Goal: Task Accomplishment & Management: Manage account settings

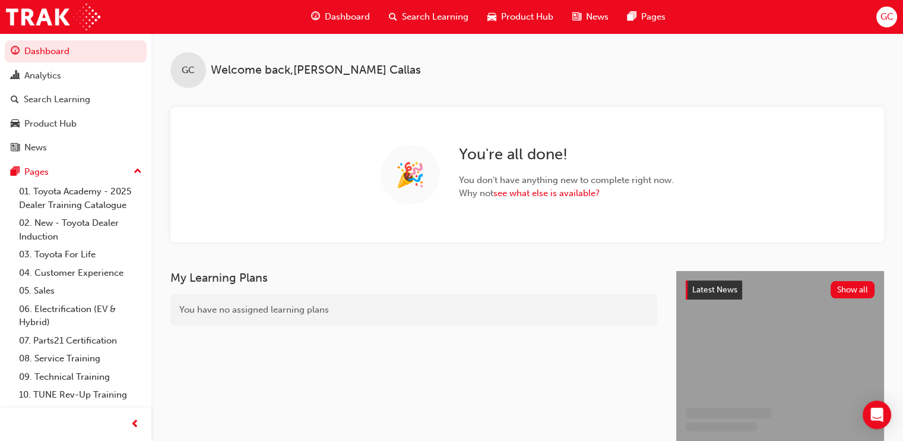
click at [459, 8] on div "Search Learning" at bounding box center [428, 17] width 99 height 24
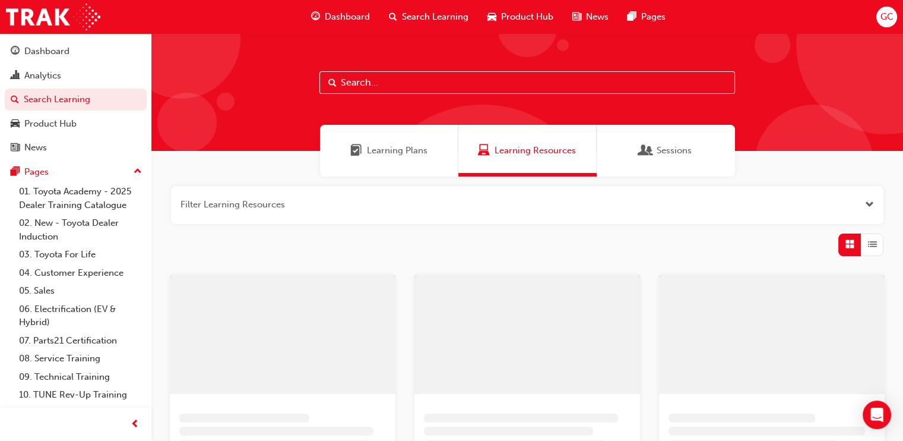
click at [376, 81] on input "text" at bounding box center [527, 82] width 416 height 23
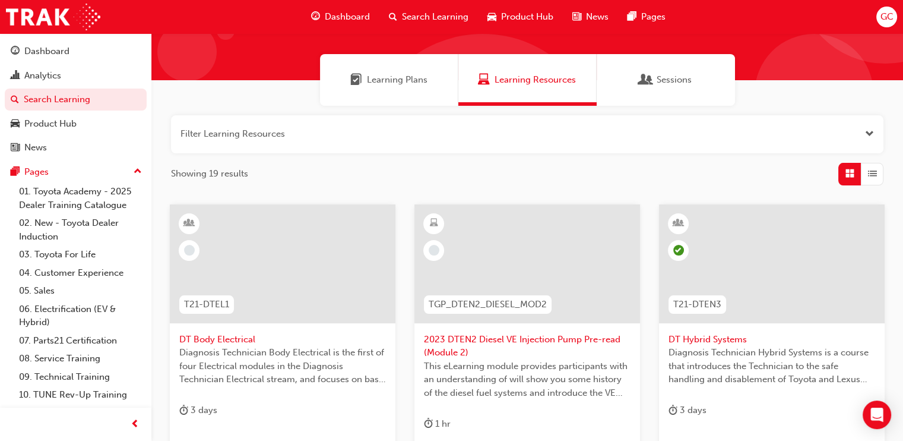
scroll to position [148, 0]
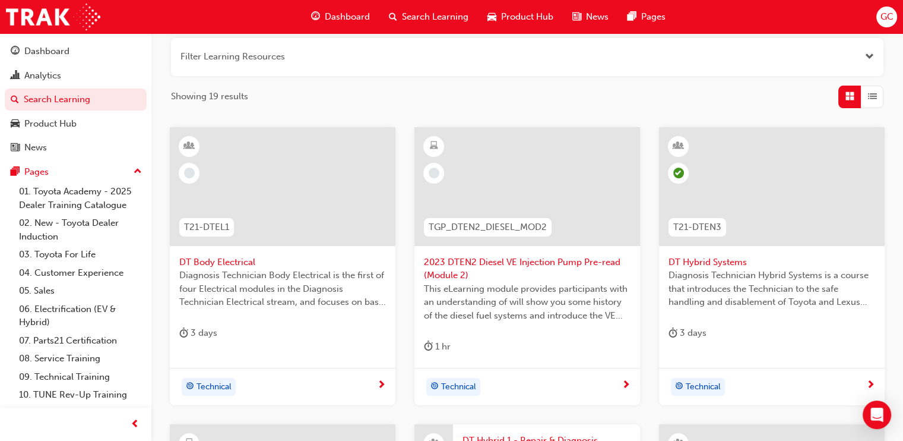
type input "dt"
click at [243, 258] on span "DT Body Electrical" at bounding box center [282, 262] width 207 height 14
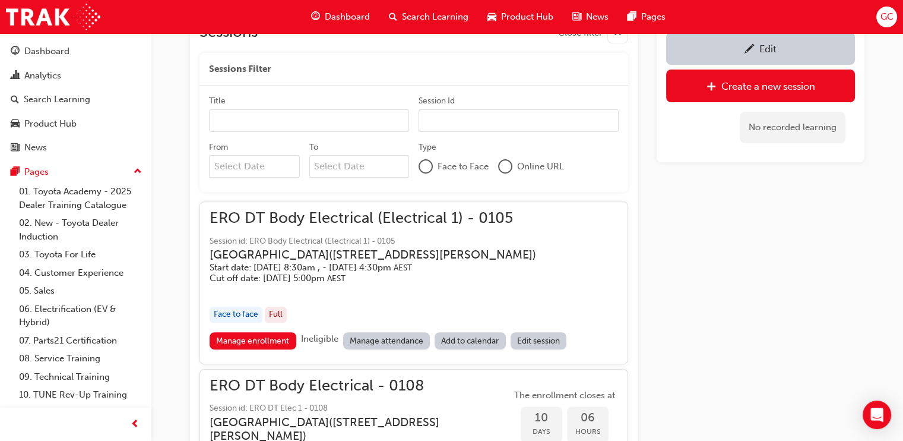
scroll to position [521, 0]
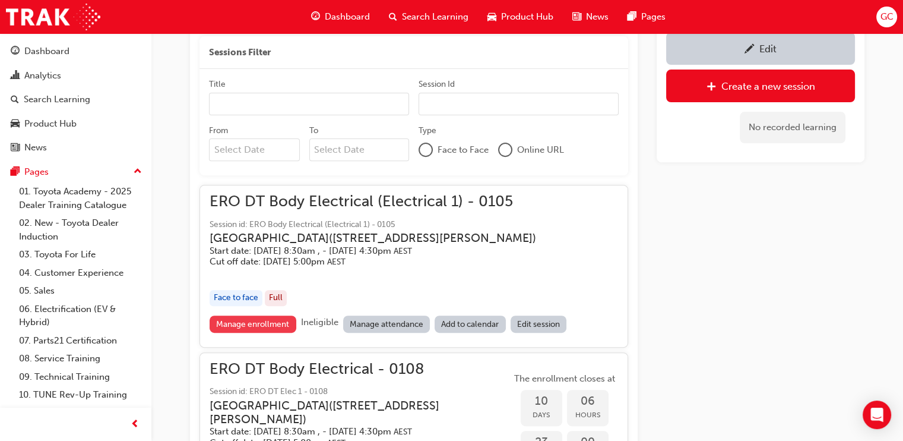
click at [248, 332] on link "Manage enrollment" at bounding box center [253, 323] width 87 height 17
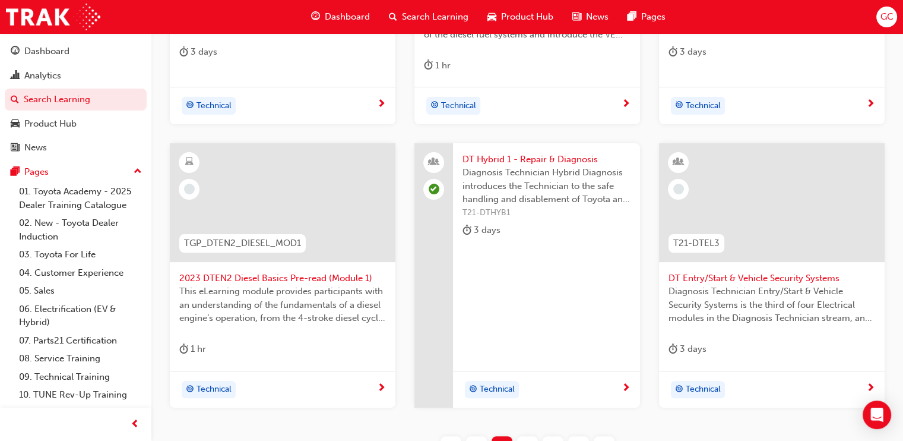
scroll to position [519, 0]
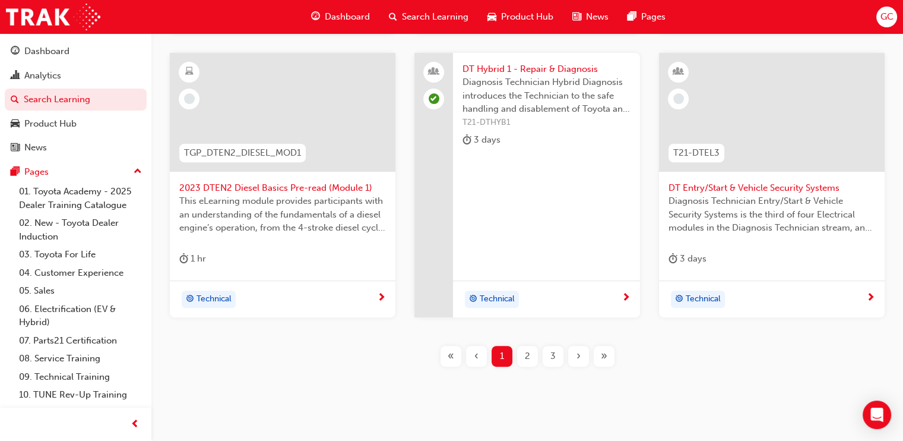
click at [525, 353] on span "2" at bounding box center [527, 356] width 5 height 14
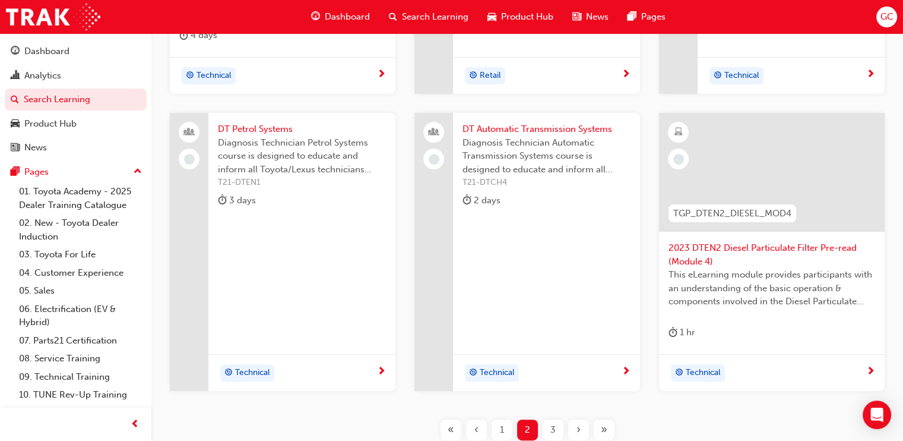
scroll to position [519, 0]
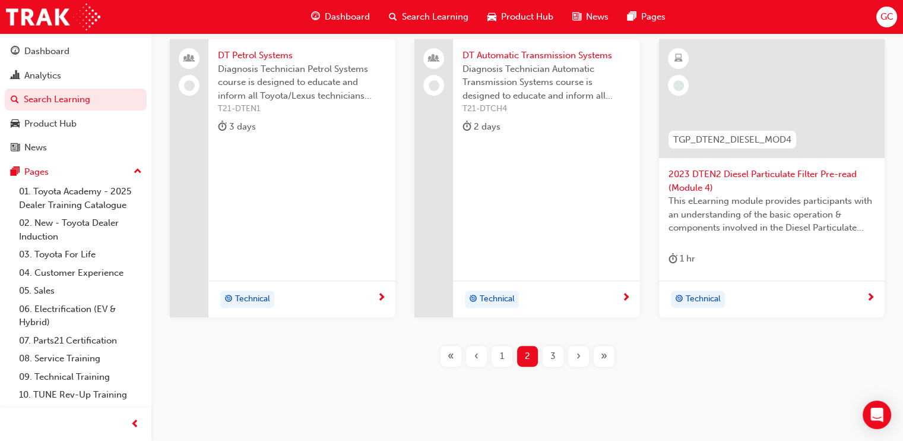
click at [554, 347] on div "3" at bounding box center [553, 356] width 21 height 21
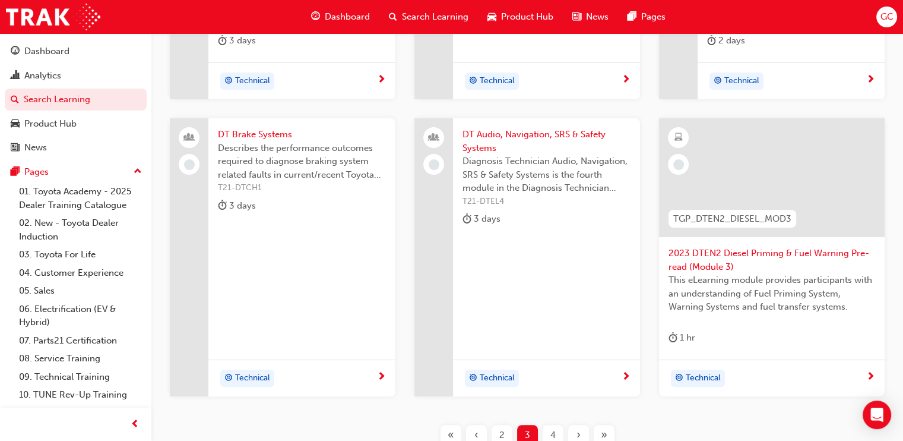
scroll to position [422, 0]
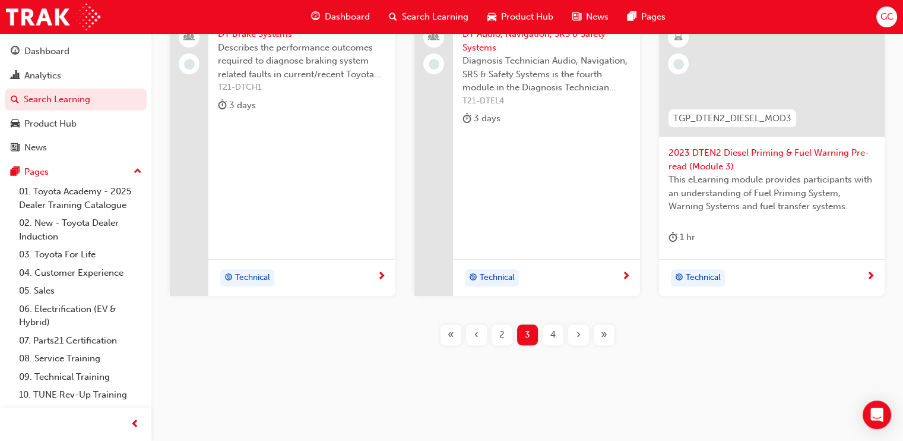
click at [553, 334] on span "4" at bounding box center [552, 335] width 5 height 14
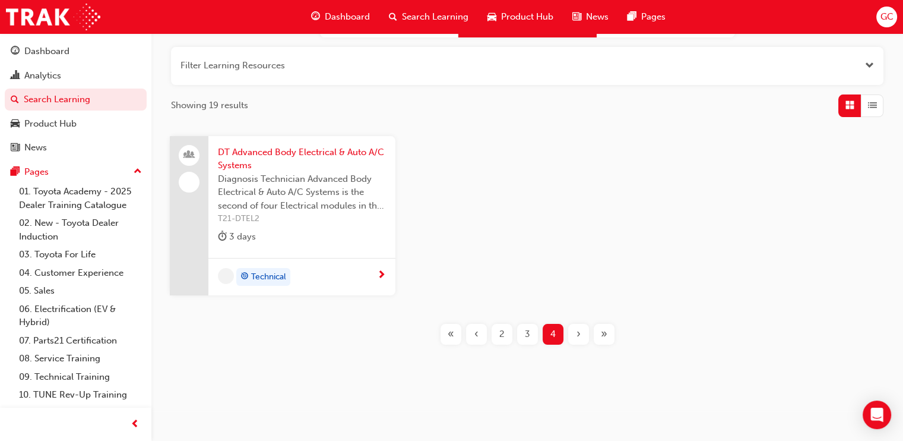
scroll to position [138, 0]
click at [309, 153] on span "DT Advanced Body Electrical & Auto A/C Systems" at bounding box center [302, 160] width 168 height 27
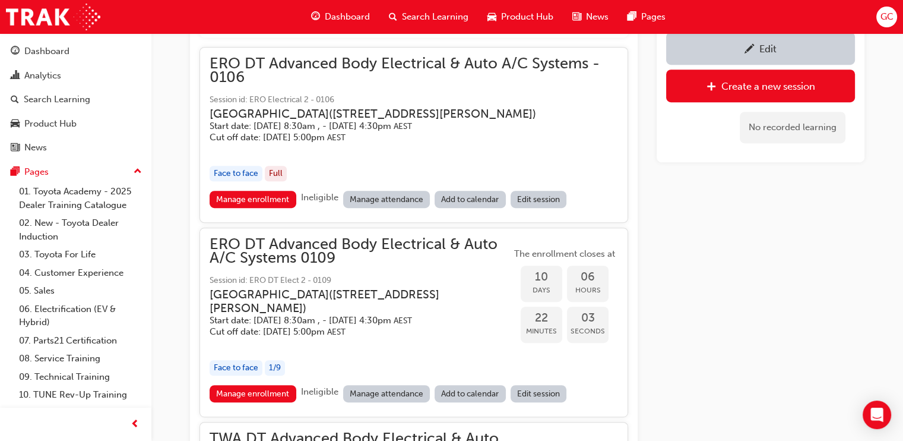
scroll to position [712, 0]
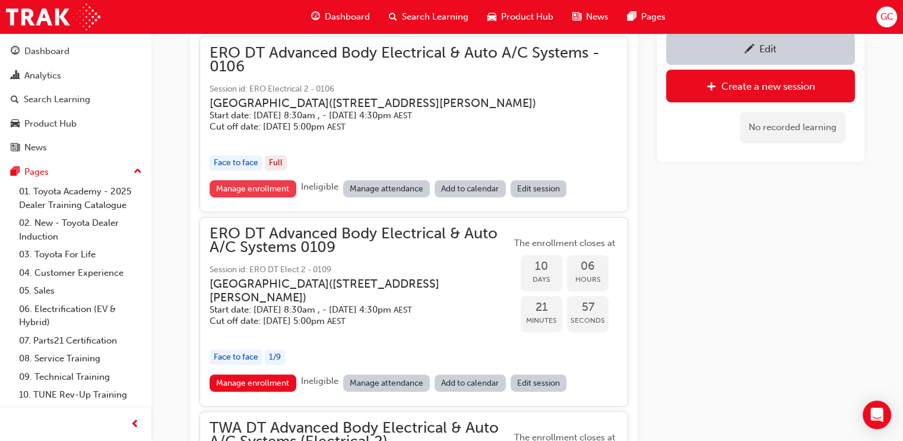
click at [252, 197] on link "Manage enrollment" at bounding box center [253, 188] width 87 height 17
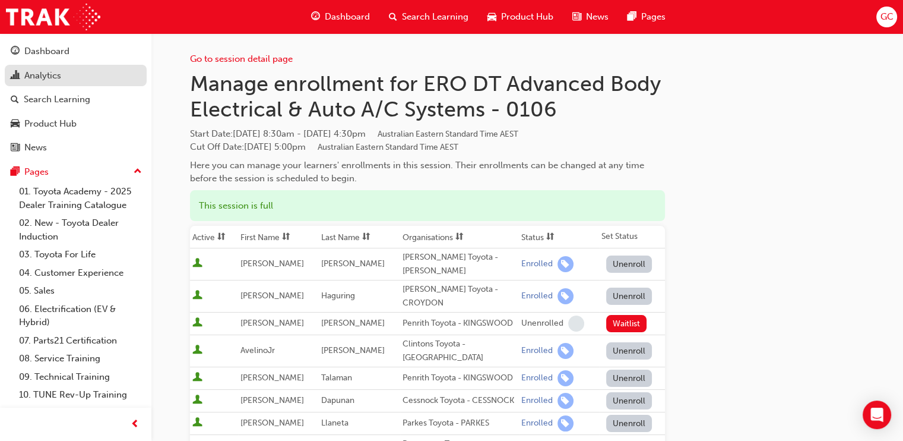
click at [41, 72] on div "Analytics" at bounding box center [42, 76] width 37 height 14
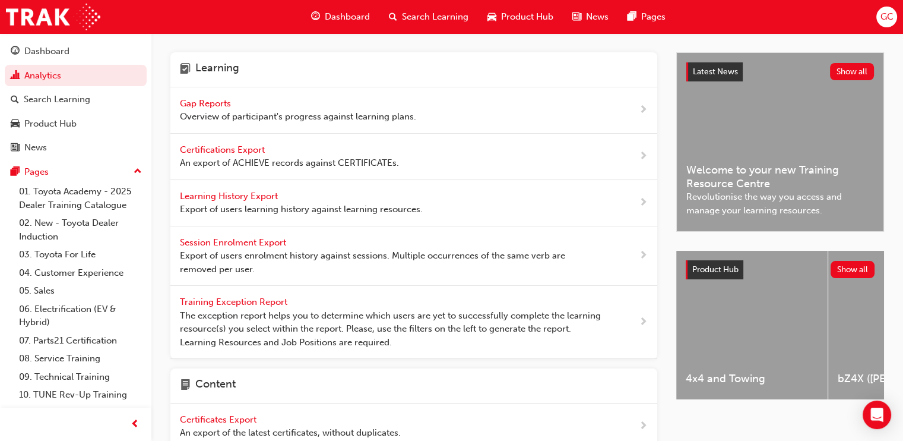
click at [220, 98] on span "Gap Reports" at bounding box center [206, 103] width 53 height 11
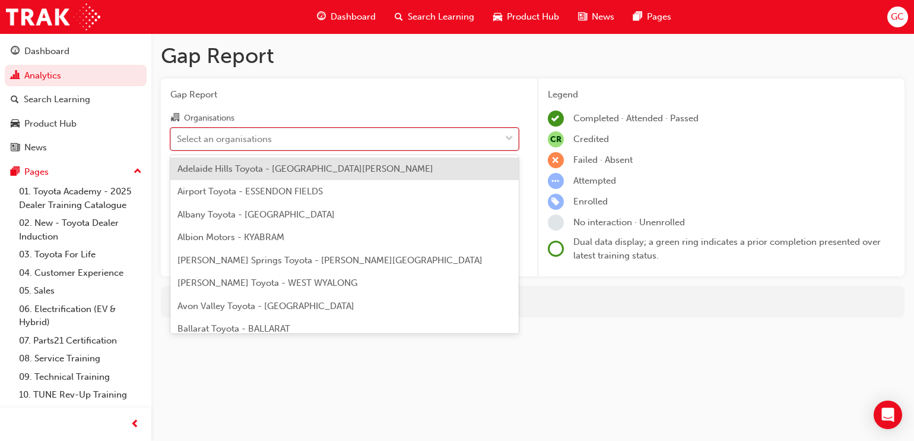
click at [327, 134] on div "Select an organisations" at bounding box center [336, 138] width 330 height 21
click at [178, 134] on input "Organisations option Adelaide Hills Toyota - [GEOGRAPHIC_DATA][PERSON_NAME] foc…" at bounding box center [177, 138] width 1 height 10
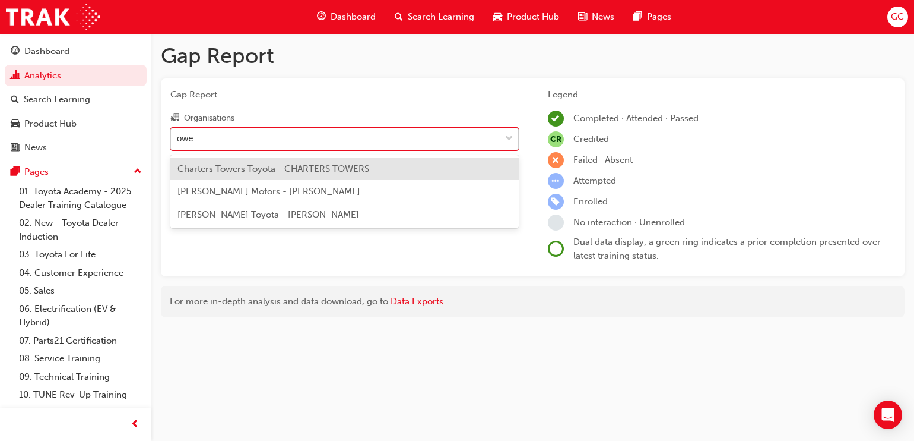
type input "[PERSON_NAME]"
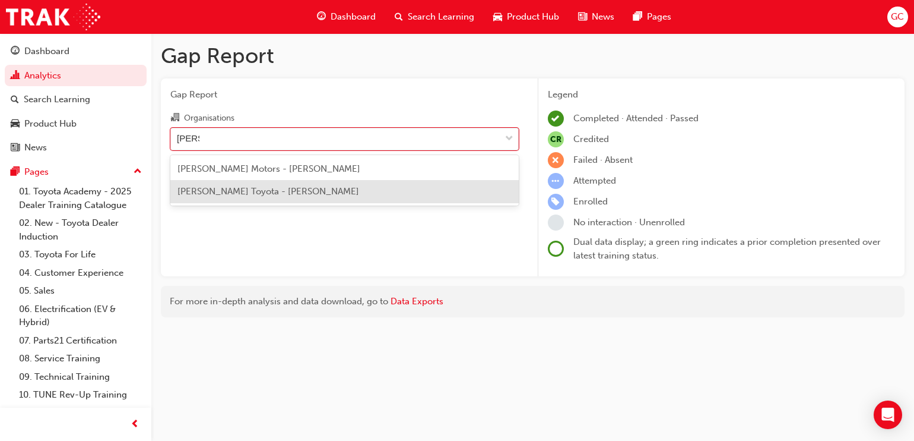
click at [220, 191] on span "[PERSON_NAME] Toyota - [PERSON_NAME]" at bounding box center [269, 191] width 182 height 11
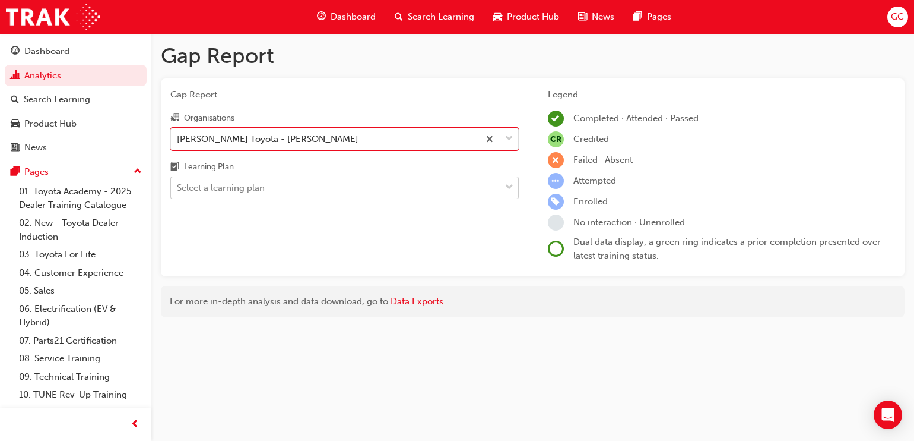
click at [240, 188] on div "Select a learning plan" at bounding box center [221, 188] width 88 height 14
click at [178, 188] on input "Learning Plan Select a learning plan" at bounding box center [177, 187] width 1 height 10
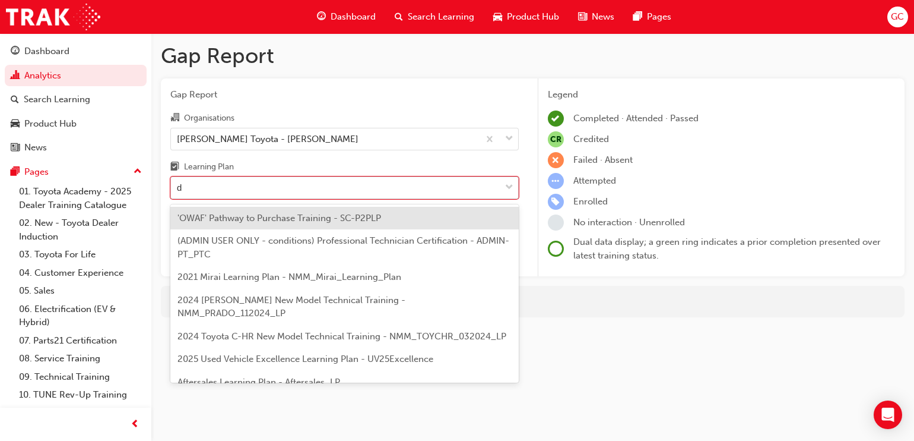
type input "dt"
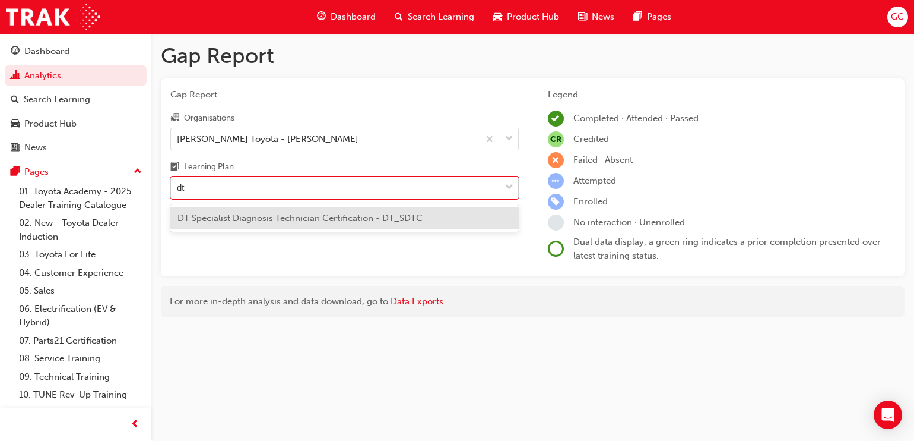
click at [266, 213] on span "DT Specialist Diagnosis Technician Certification - DT_SDTC" at bounding box center [300, 218] width 245 height 11
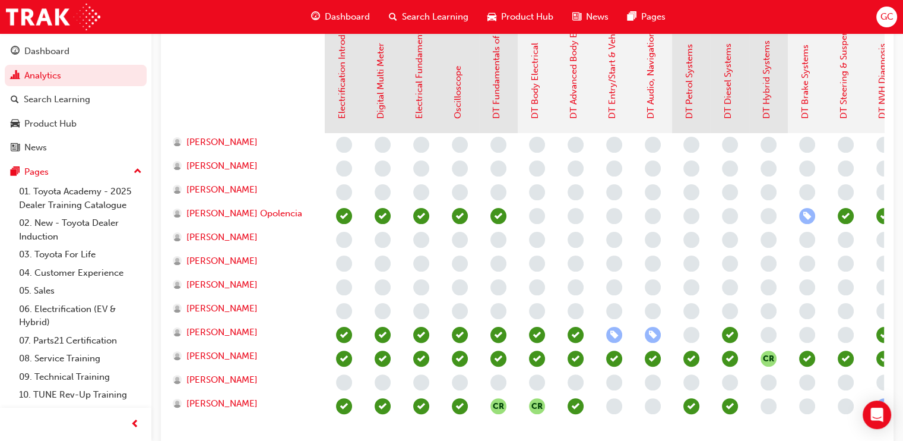
scroll to position [371, 0]
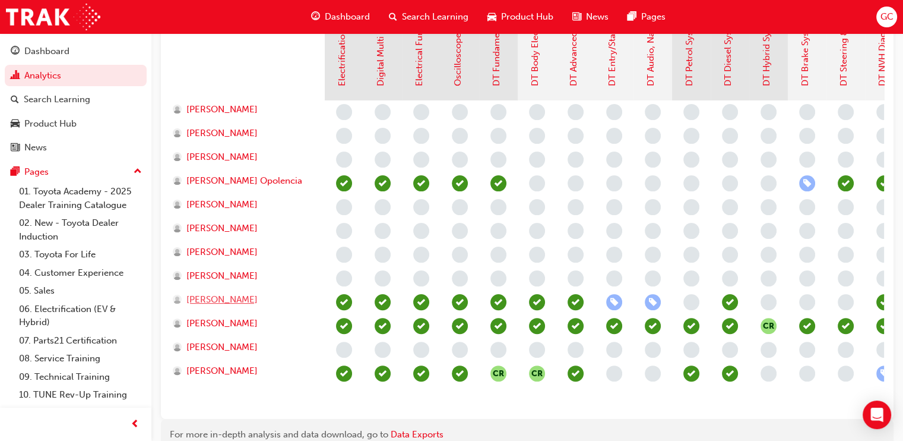
click at [228, 297] on span "[PERSON_NAME]" at bounding box center [221, 300] width 71 height 14
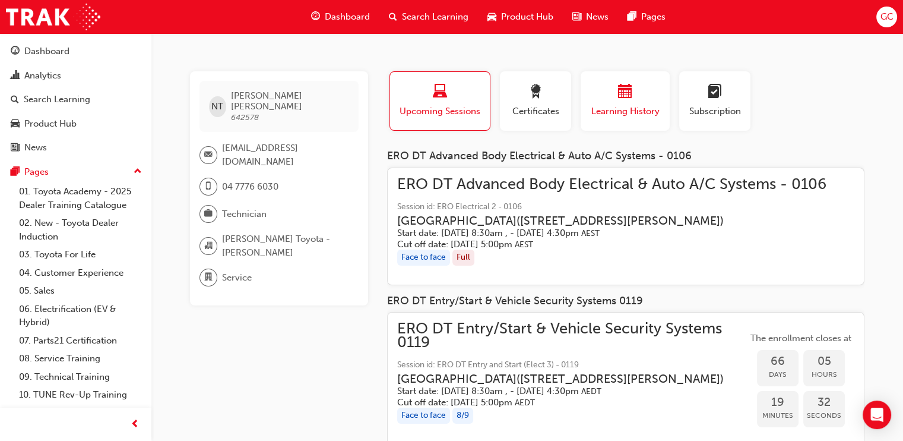
click at [626, 102] on div "button" at bounding box center [625, 93] width 71 height 18
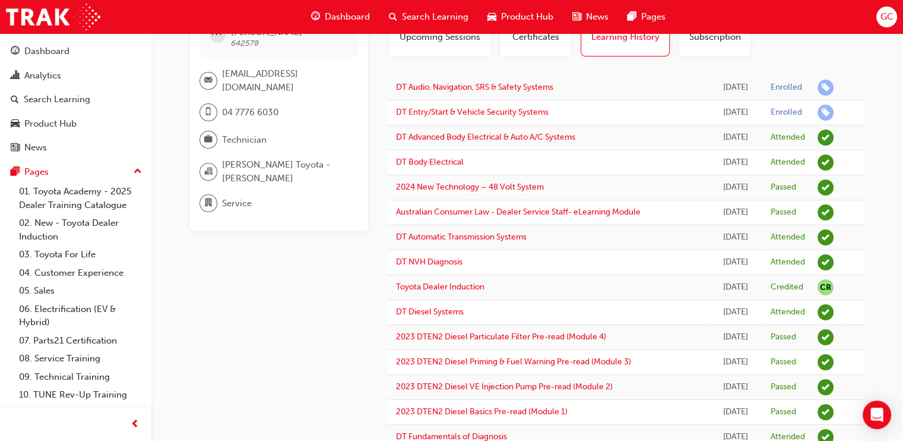
scroll to position [74, 0]
click at [561, 135] on link "DT Advanced Body Electrical & Auto A/C Systems" at bounding box center [485, 137] width 179 height 10
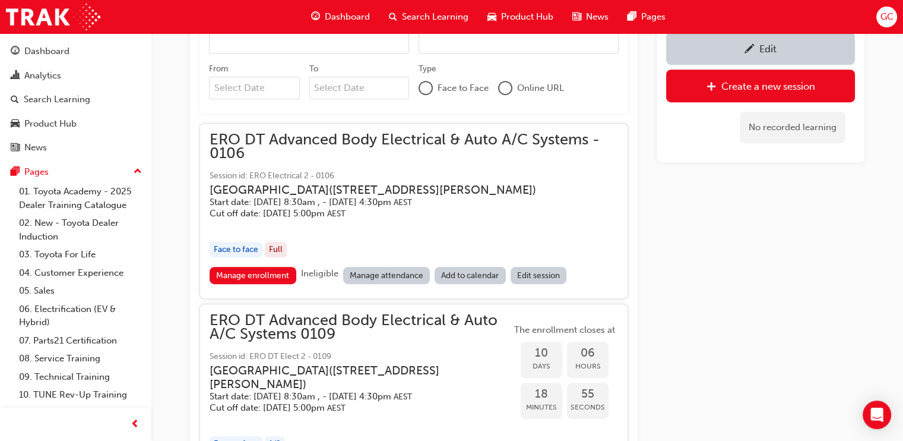
scroll to position [748, 0]
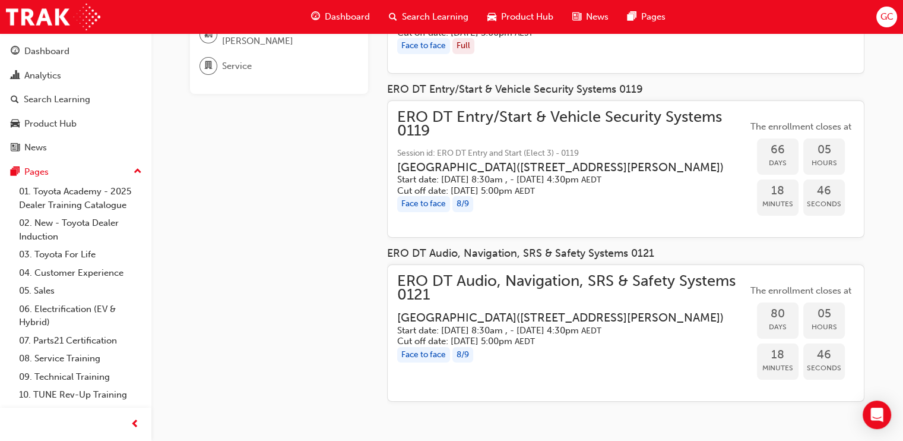
scroll to position [74, 0]
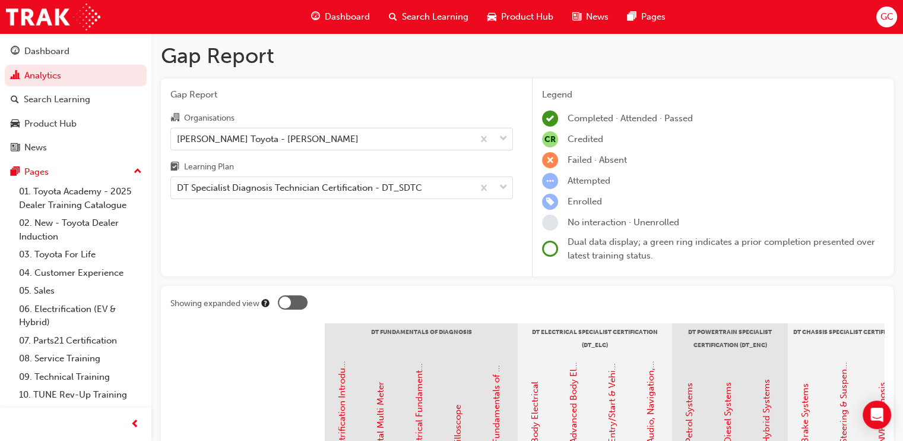
click at [427, 8] on div "Search Learning" at bounding box center [428, 17] width 99 height 24
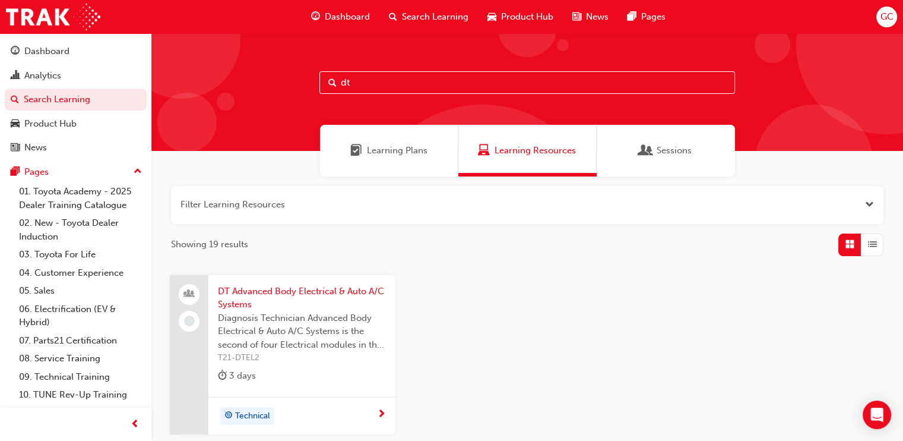
click at [338, 289] on span "DT Advanced Body Electrical & Auto A/C Systems" at bounding box center [302, 297] width 168 height 27
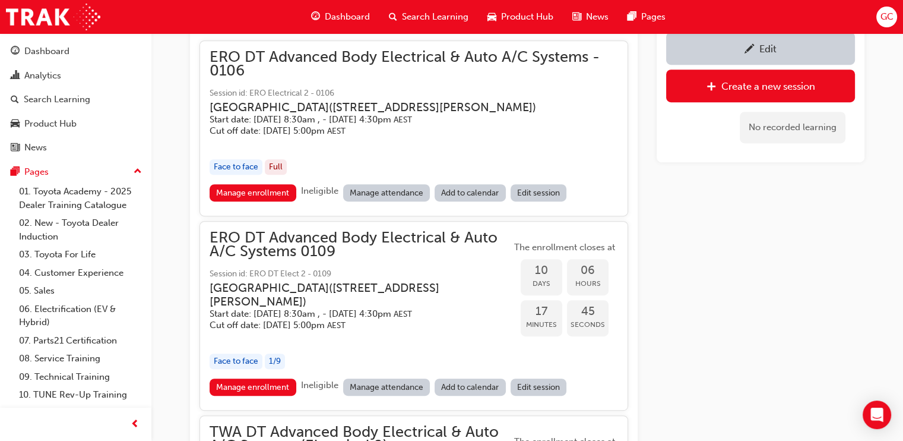
scroll to position [674, 0]
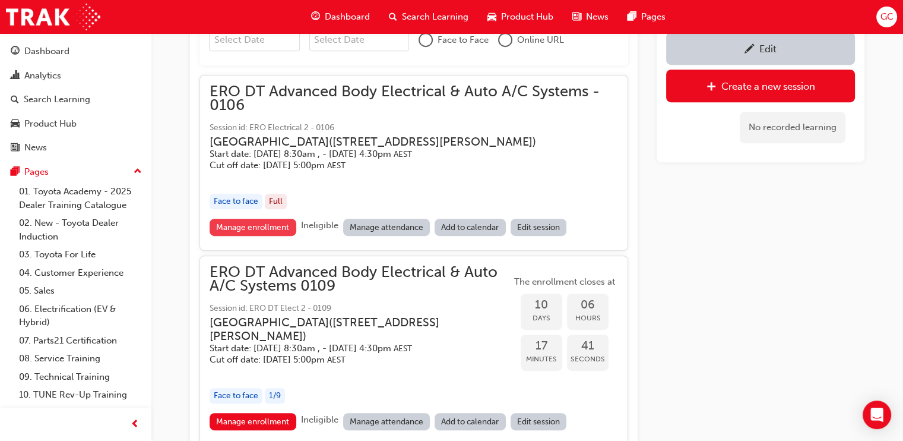
click at [270, 236] on link "Manage enrollment" at bounding box center [253, 226] width 87 height 17
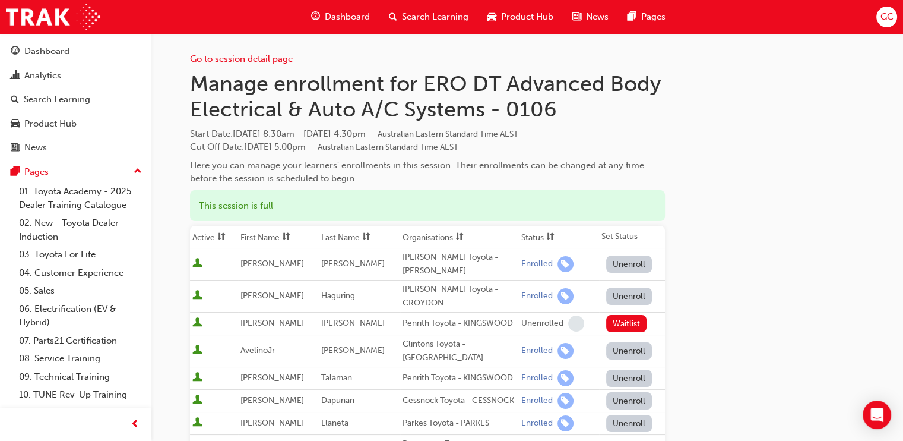
click at [635, 258] on button "Unenroll" at bounding box center [629, 263] width 46 height 17
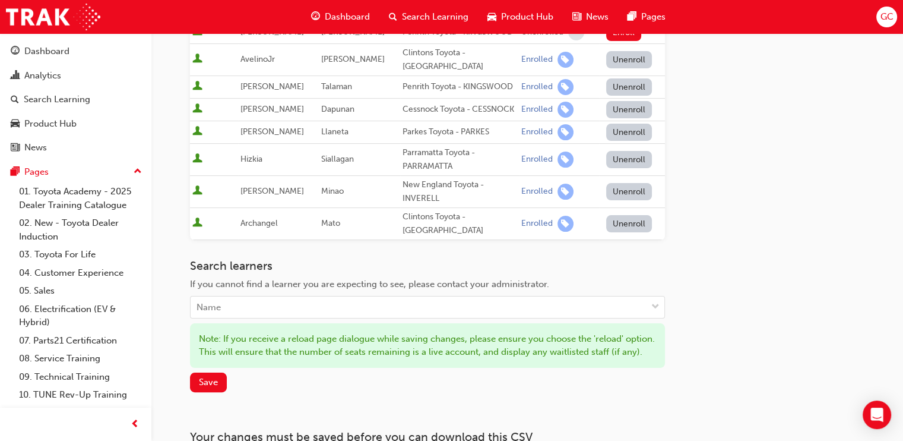
scroll to position [371, 0]
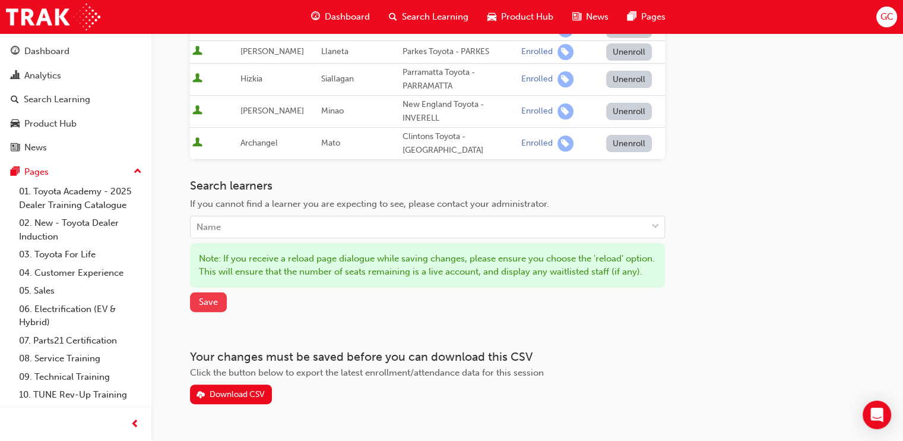
click at [218, 303] on button "Save" at bounding box center [208, 302] width 37 height 20
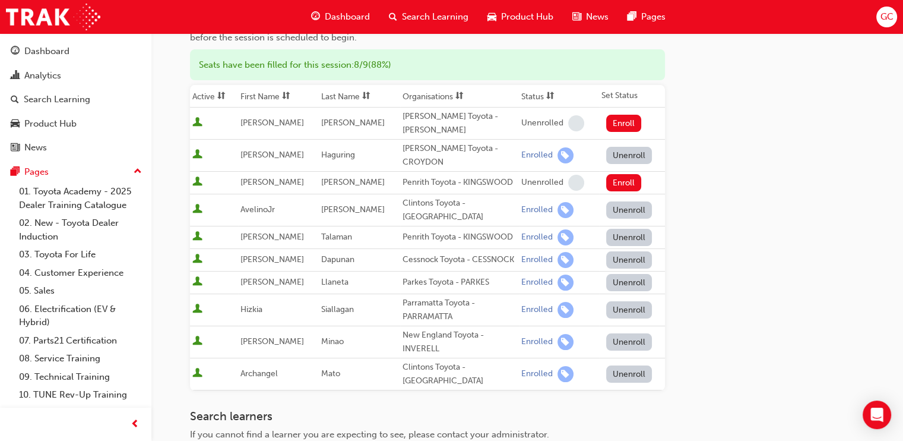
scroll to position [118, 0]
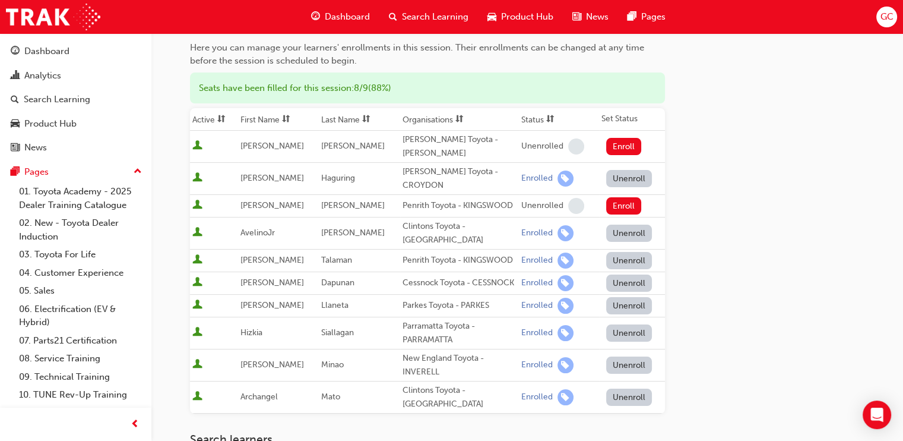
scroll to position [674, 0]
